Goal: Check status: Check status

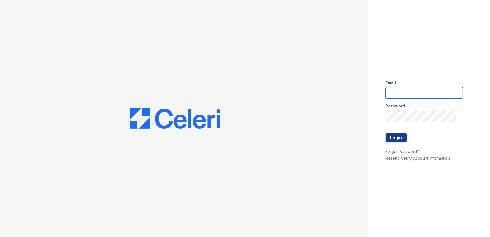
type input "[EMAIL_ADDRESS][DOMAIN_NAME]"
click at [395, 131] on div at bounding box center [424, 127] width 77 height 11
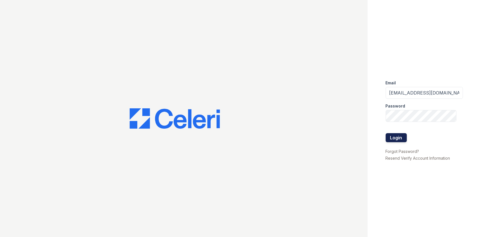
click at [396, 138] on button "Login" at bounding box center [396, 137] width 21 height 9
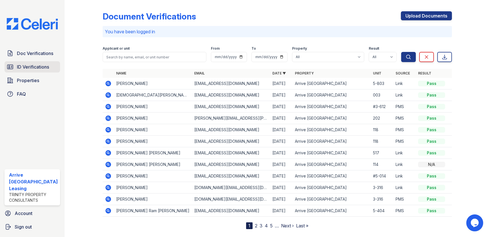
click at [45, 64] on span "ID Verifications" at bounding box center [33, 66] width 32 height 7
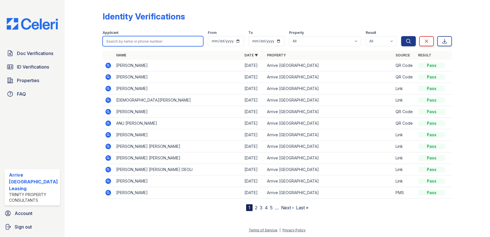
click at [124, 44] on input "search" at bounding box center [153, 41] width 101 height 10
paste input "Choubenta"
type input "Choubenta"
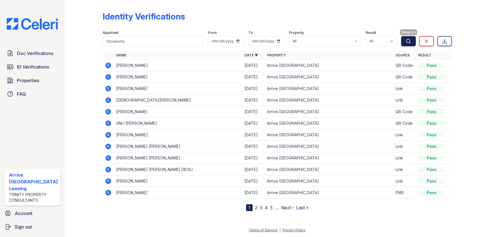
click at [409, 41] on icon "submit" at bounding box center [409, 41] width 6 height 6
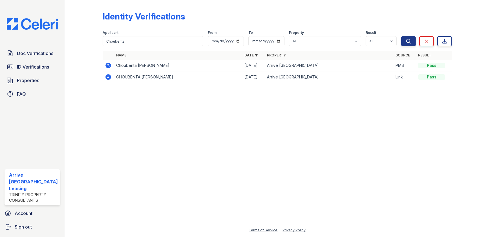
click at [106, 62] on icon at bounding box center [108, 65] width 7 height 7
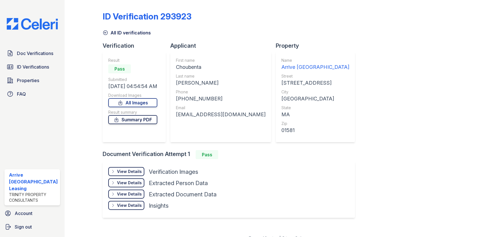
click at [118, 118] on icon at bounding box center [117, 120] width 6 height 6
